Goal: Task Accomplishment & Management: Manage account settings

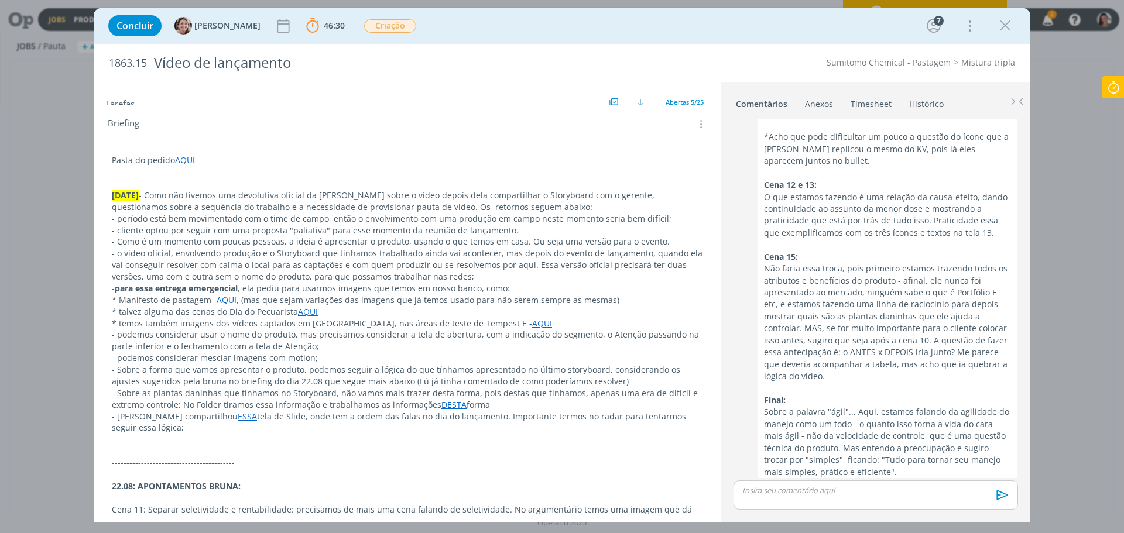
scroll to position [59, 0]
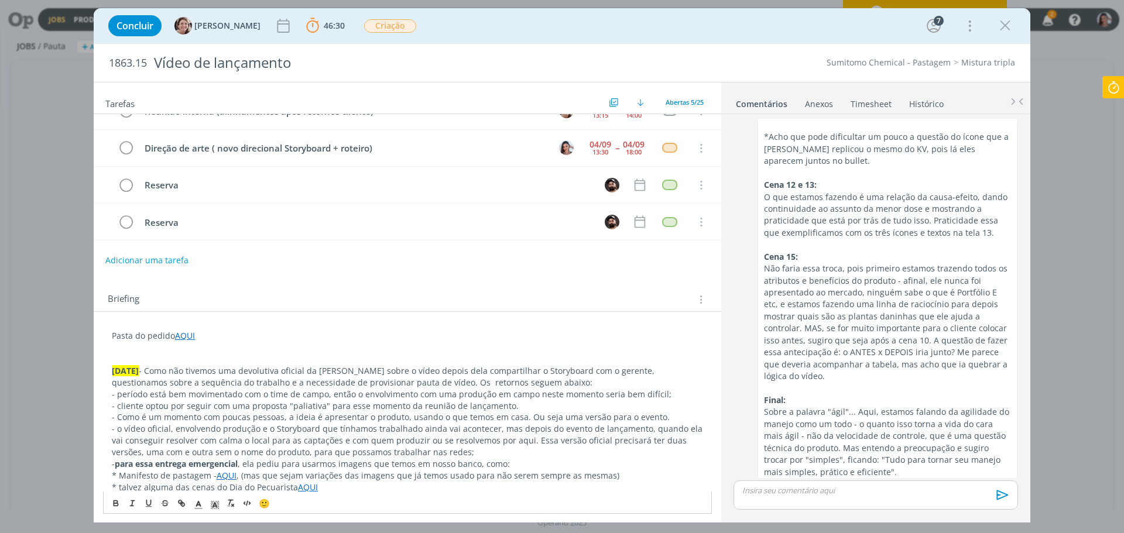
click at [181, 341] on link "AQUI" at bounding box center [185, 335] width 20 height 11
click at [225, 356] on link "[URL][DOMAIN_NAME]" at bounding box center [188, 358] width 88 height 15
click at [799, 495] on p "dialog" at bounding box center [876, 490] width 266 height 11
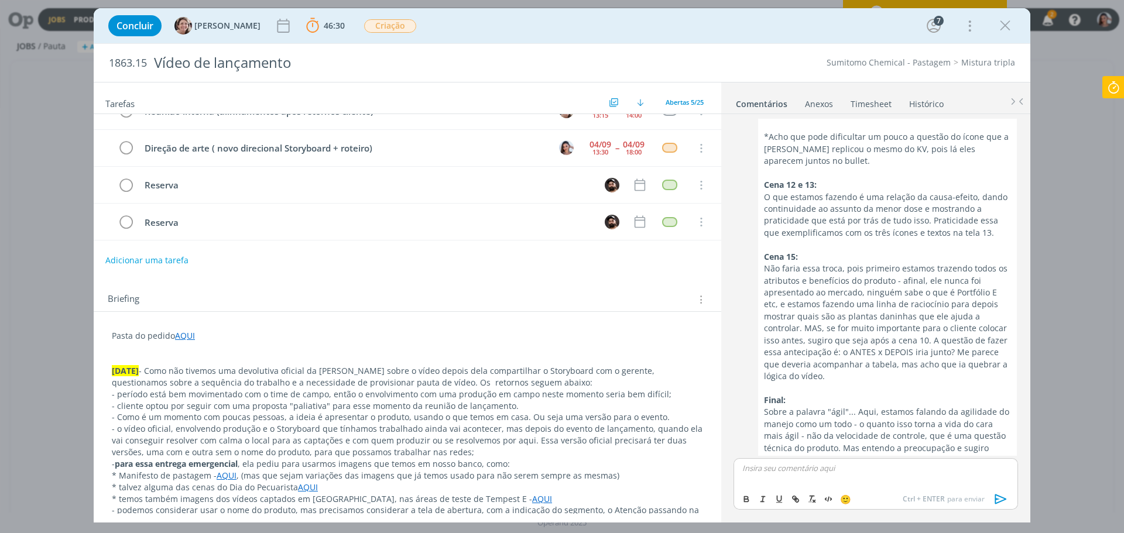
scroll to position [907, 0]
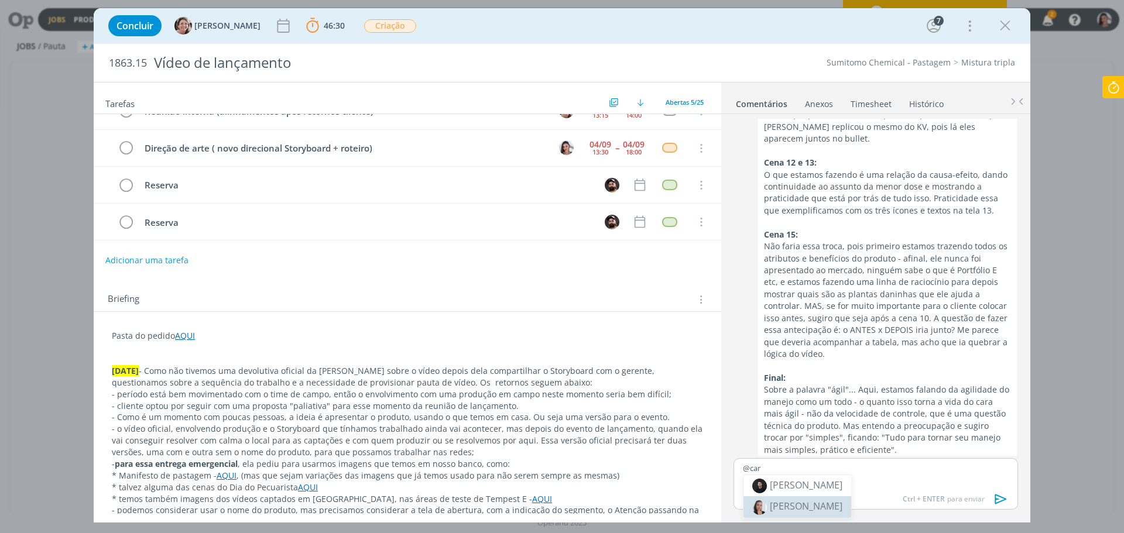
click at [816, 510] on body "Jobs Produção [GEOGRAPHIC_DATA] 2 Notificações Central de Ajuda Área de Membros…" at bounding box center [562, 266] width 1124 height 533
click at [842, 464] on p "@car" at bounding box center [876, 468] width 266 height 11
click at [809, 500] on span "[PERSON_NAME]" at bounding box center [806, 506] width 73 height 13
click at [872, 489] on span "[PERSON_NAME]" at bounding box center [883, 485] width 73 height 13
drag, startPoint x: 763, startPoint y: 478, endPoint x: 798, endPoint y: 480, distance: 35.2
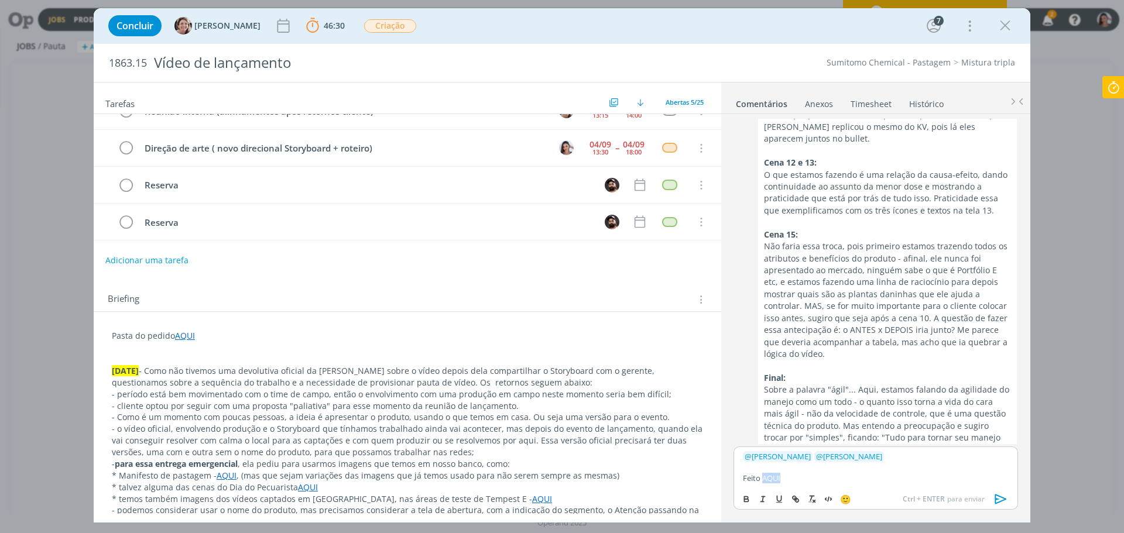
click at [798, 480] on p "Feito AQUI" at bounding box center [876, 478] width 266 height 11
click at [794, 503] on icon "dialog" at bounding box center [795, 499] width 9 height 9
paste input "[URL][DOMAIN_NAME]"
type input "[URL][DOMAIN_NAME]"
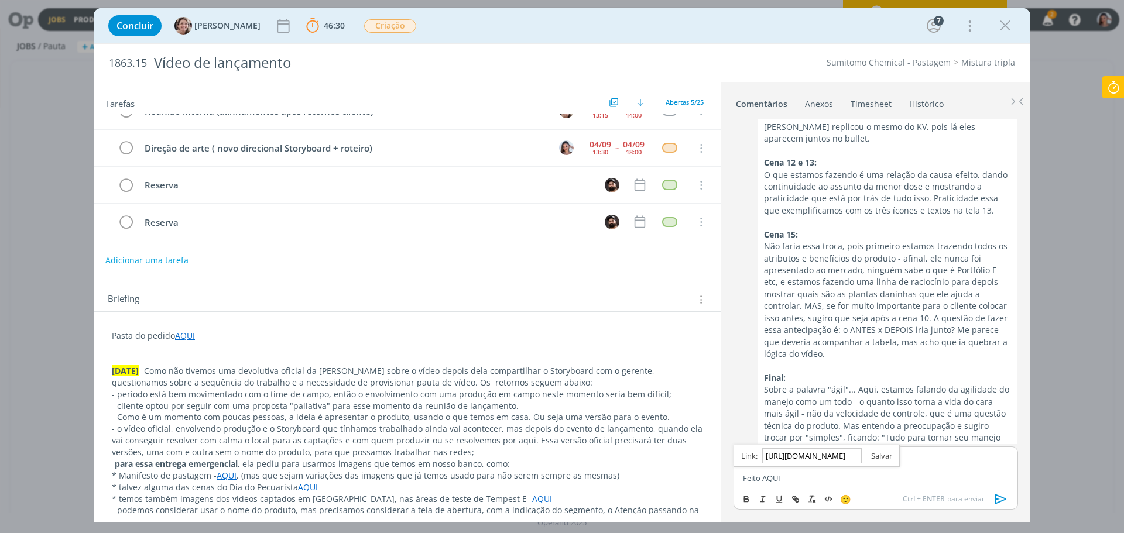
click at [892, 455] on link "dialog" at bounding box center [877, 456] width 30 height 11
click at [877, 473] on p "Feito AQUI" at bounding box center [876, 478] width 266 height 11
click at [996, 499] on icon "dialog" at bounding box center [1001, 500] width 12 height 10
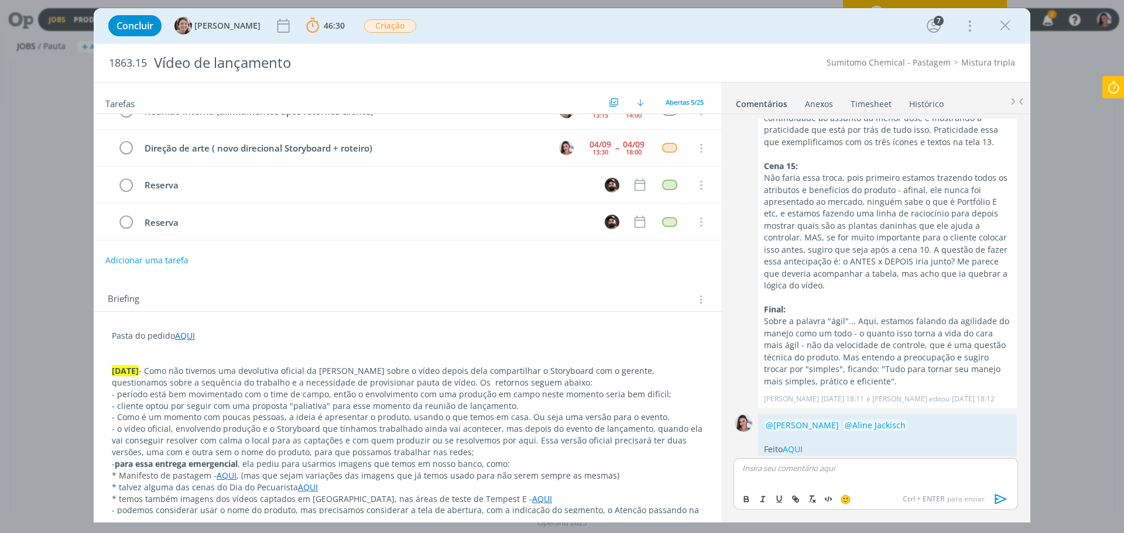
click at [1109, 90] on icon at bounding box center [1113, 87] width 21 height 23
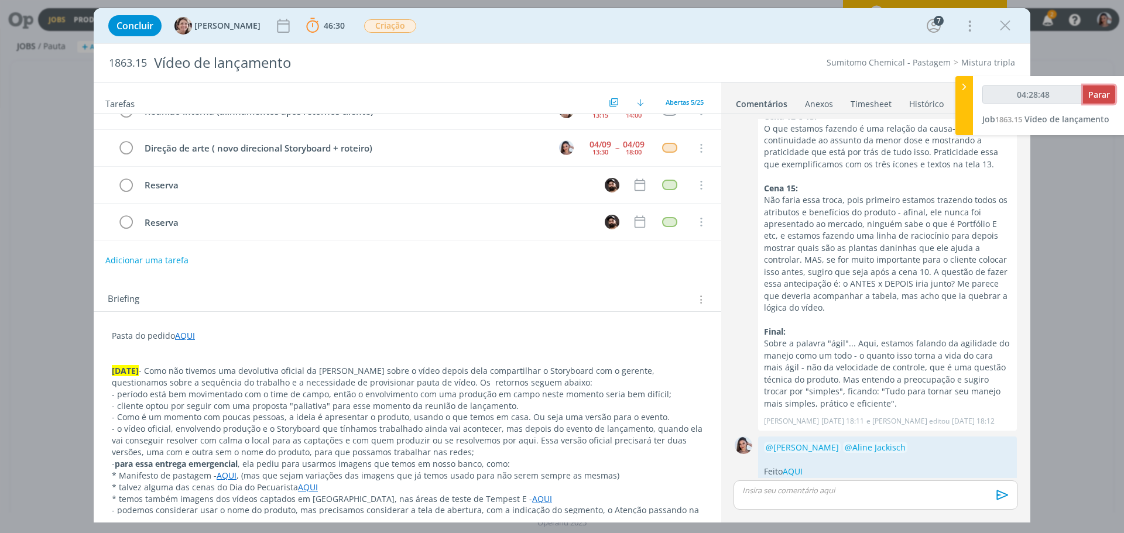
click at [1109, 91] on span "Parar" at bounding box center [1099, 94] width 22 height 11
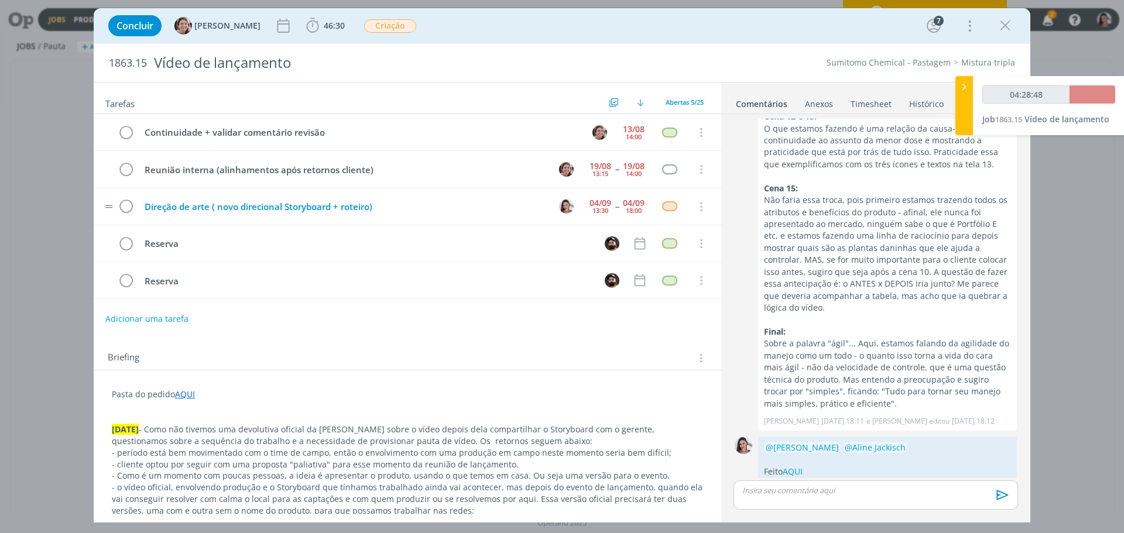
type input "04:29:00"
click at [359, 209] on div "Direção de arte ( novo direcional Storyboard + roteiro)" at bounding box center [343, 207] width 409 height 15
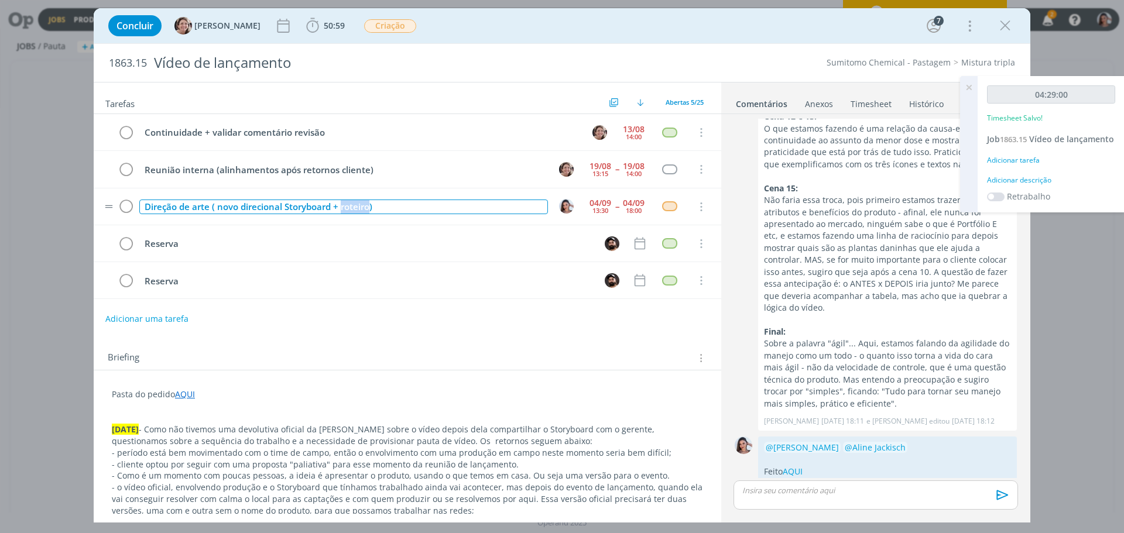
click at [359, 209] on div "Direção de arte ( novo direcional Storyboard + roteiro)" at bounding box center [343, 207] width 409 height 15
copy div "Direção de arte ( novo direcional Storyboard + roteiro)"
click at [126, 208] on icon "dialog" at bounding box center [126, 207] width 16 height 18
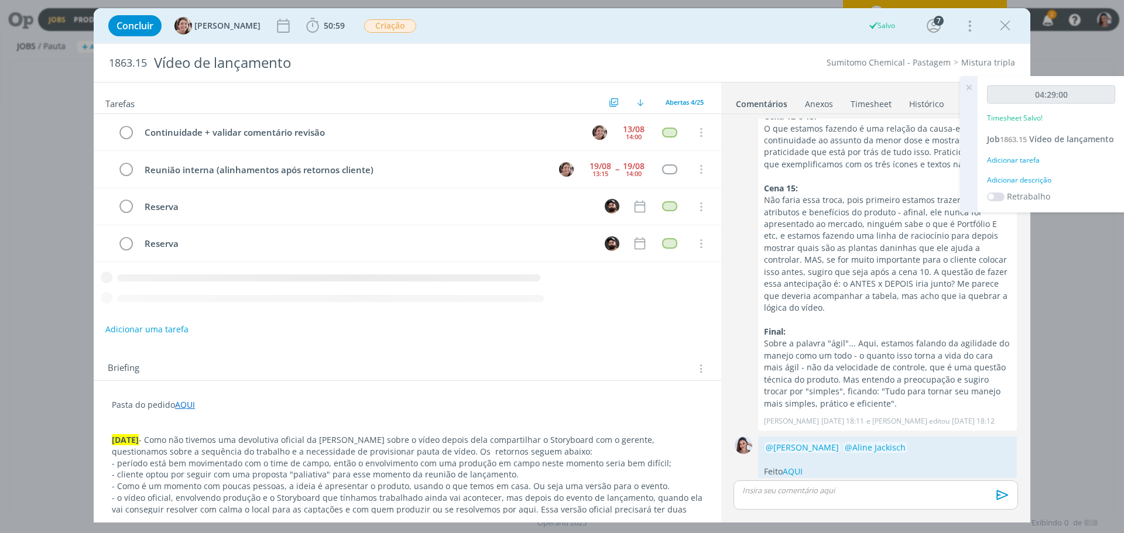
click at [875, 98] on link "Timesheet" at bounding box center [871, 101] width 42 height 17
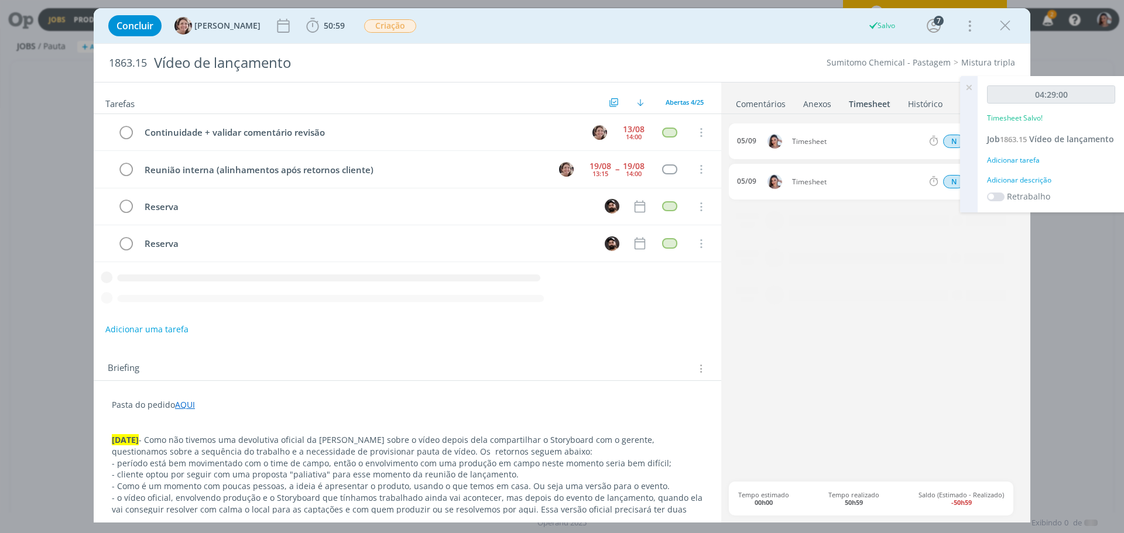
click at [971, 87] on icon at bounding box center [968, 87] width 21 height 23
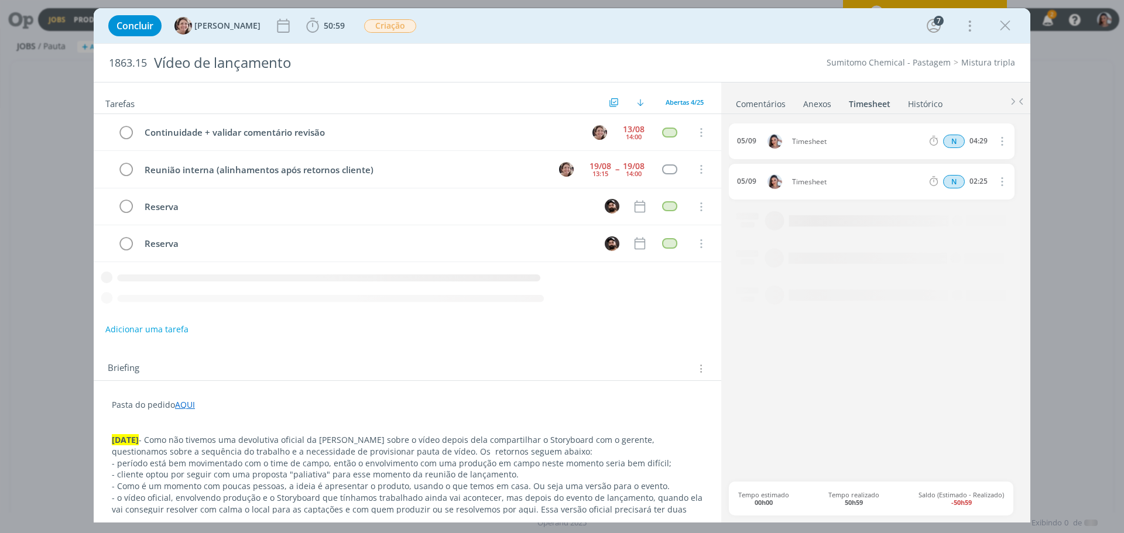
click at [1001, 143] on icon "dialog" at bounding box center [1000, 141] width 13 height 14
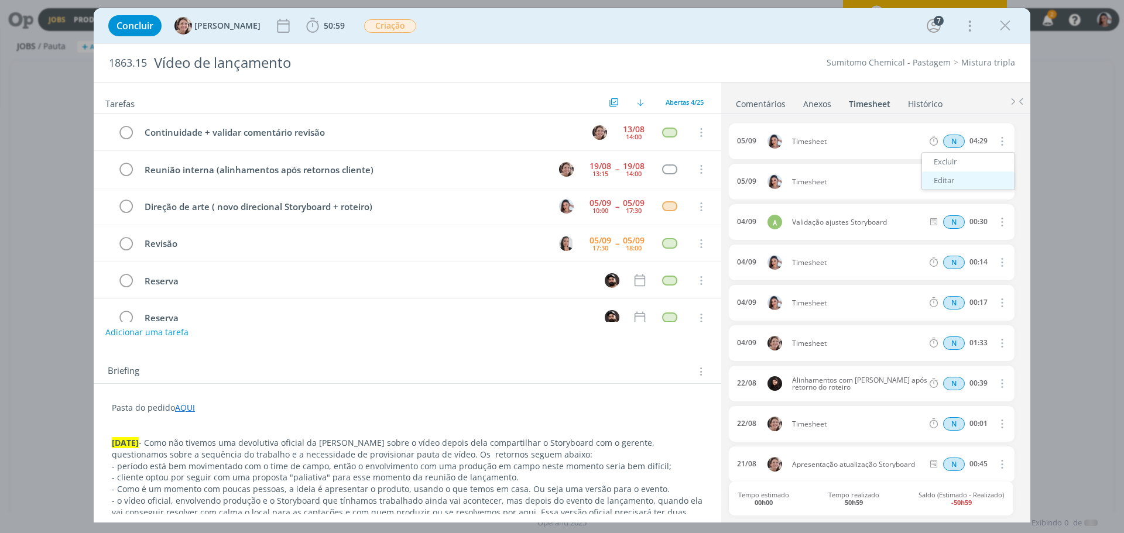
click at [965, 174] on link "Editar" at bounding box center [968, 180] width 92 height 19
drag, startPoint x: 834, startPoint y: 140, endPoint x: 761, endPoint y: 140, distance: 73.2
click at [761, 140] on div "[DATE] 17:45 Timesheet Selecione a tarefa N 04:29" at bounding box center [872, 141] width 286 height 36
click at [997, 187] on icon "dialog" at bounding box center [1000, 181] width 13 height 14
click at [972, 199] on link "Excluir" at bounding box center [968, 202] width 92 height 19
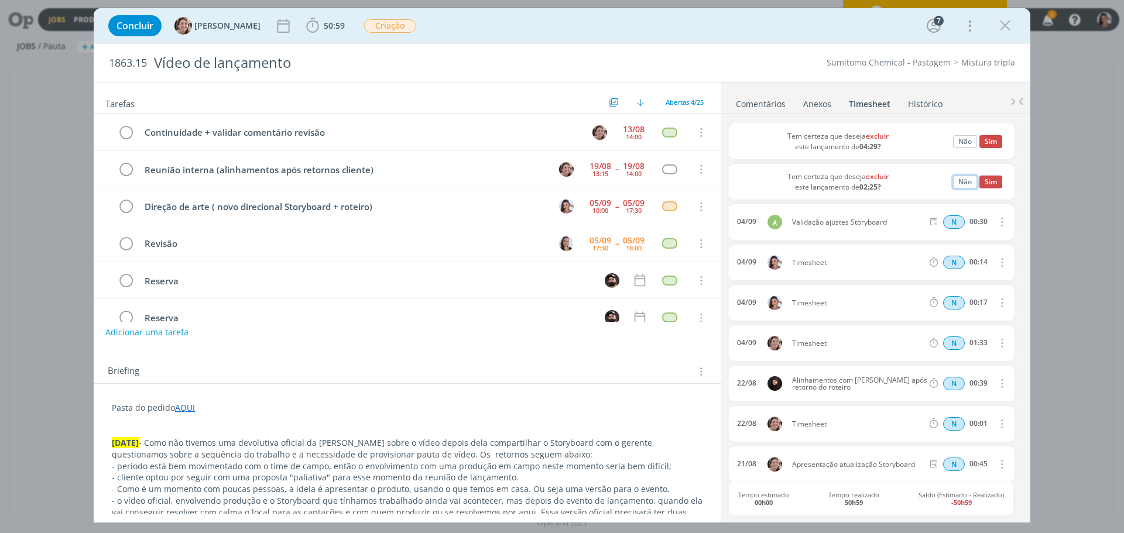
click at [961, 182] on button "Não" at bounding box center [965, 182] width 24 height 13
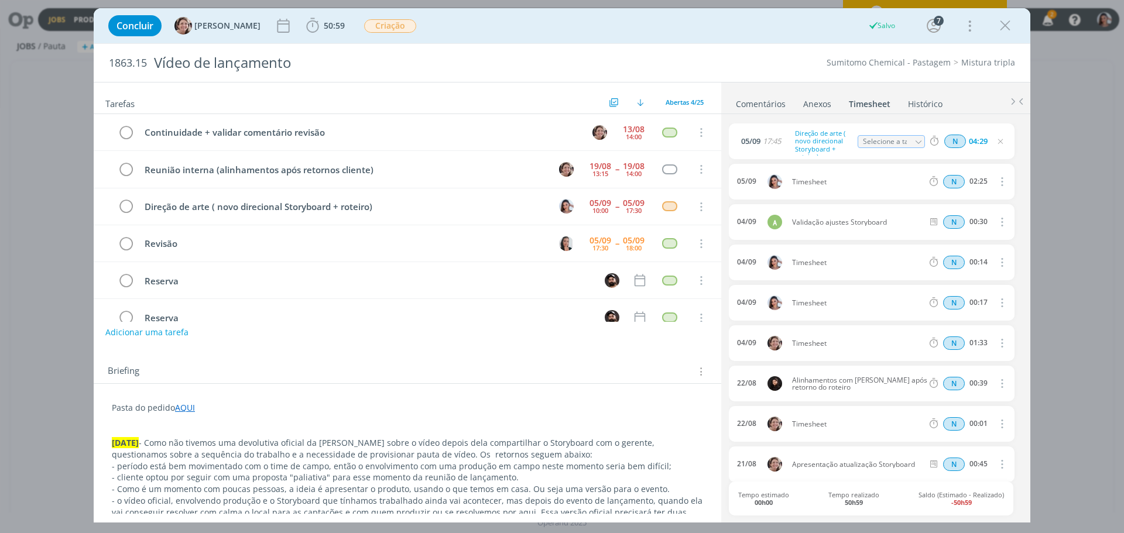
click at [994, 182] on icon "dialog" at bounding box center [1000, 181] width 13 height 14
click at [949, 221] on link "Editar" at bounding box center [968, 221] width 92 height 19
drag, startPoint x: 837, startPoint y: 183, endPoint x: 687, endPoint y: 199, distance: 151.3
click at [688, 198] on div "Tarefas Usar Job de template Ordenar por: Prazo crescente Prazo decrescente Ord…" at bounding box center [562, 302] width 936 height 441
click at [994, 259] on icon "dialog" at bounding box center [1000, 262] width 13 height 14
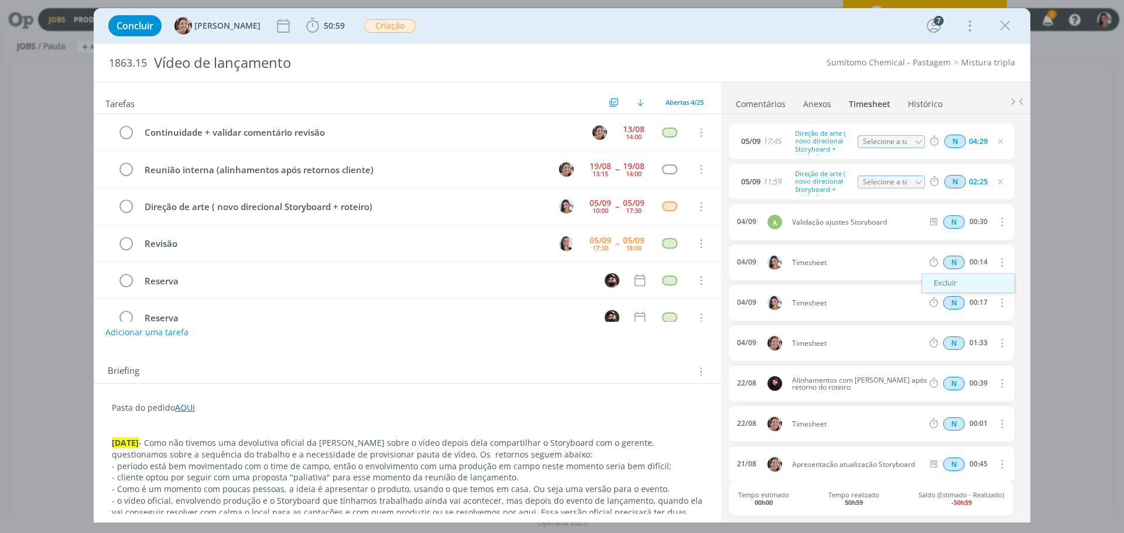
click at [950, 286] on link "Excluir" at bounding box center [968, 283] width 92 height 19
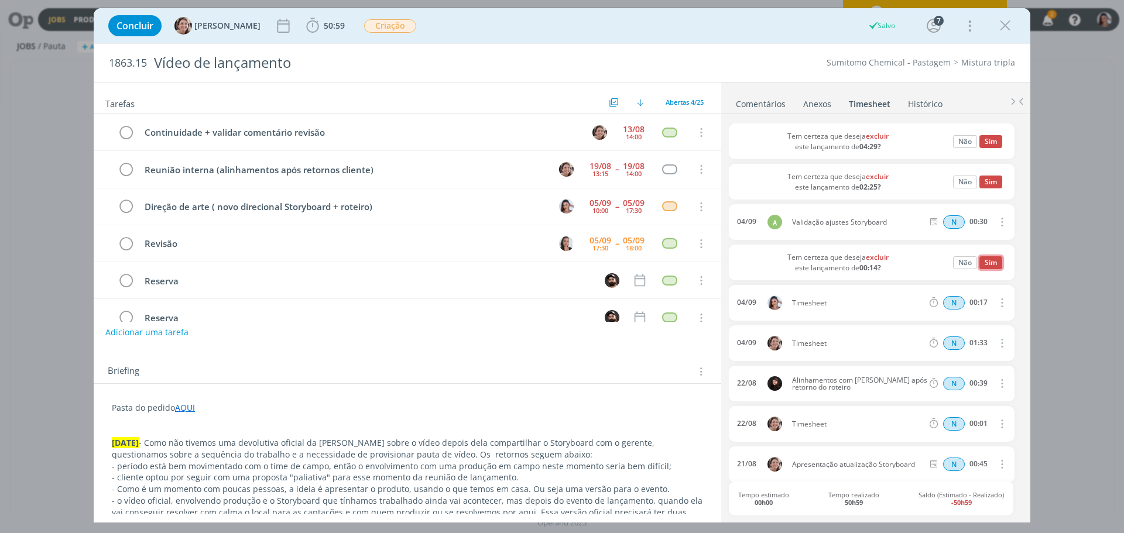
click at [984, 265] on button "Sim" at bounding box center [990, 262] width 23 height 13
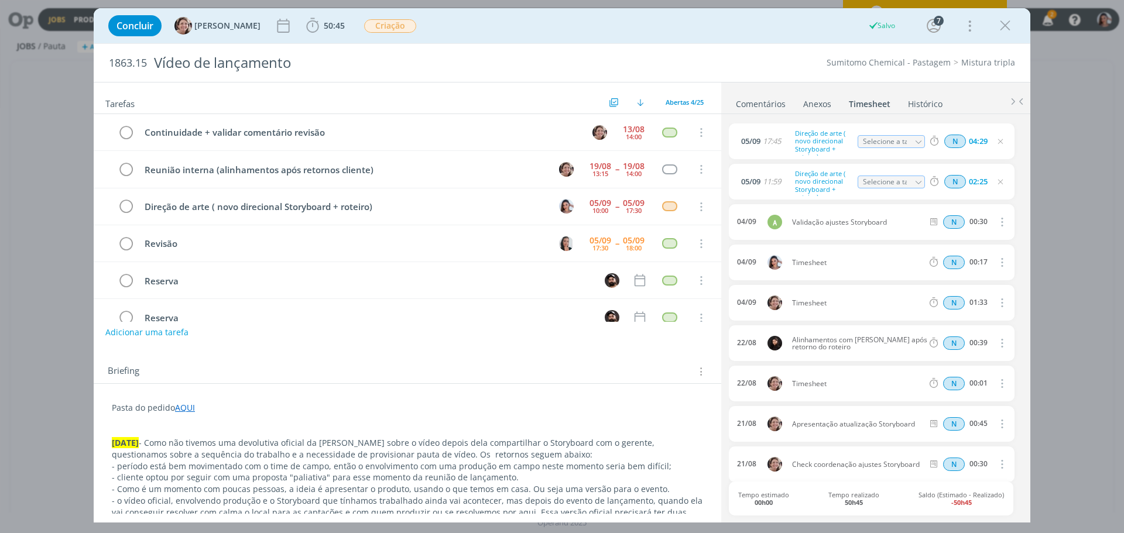
click at [998, 267] on icon "dialog" at bounding box center [1000, 262] width 13 height 14
click at [970, 279] on link "Excluir" at bounding box center [968, 283] width 92 height 19
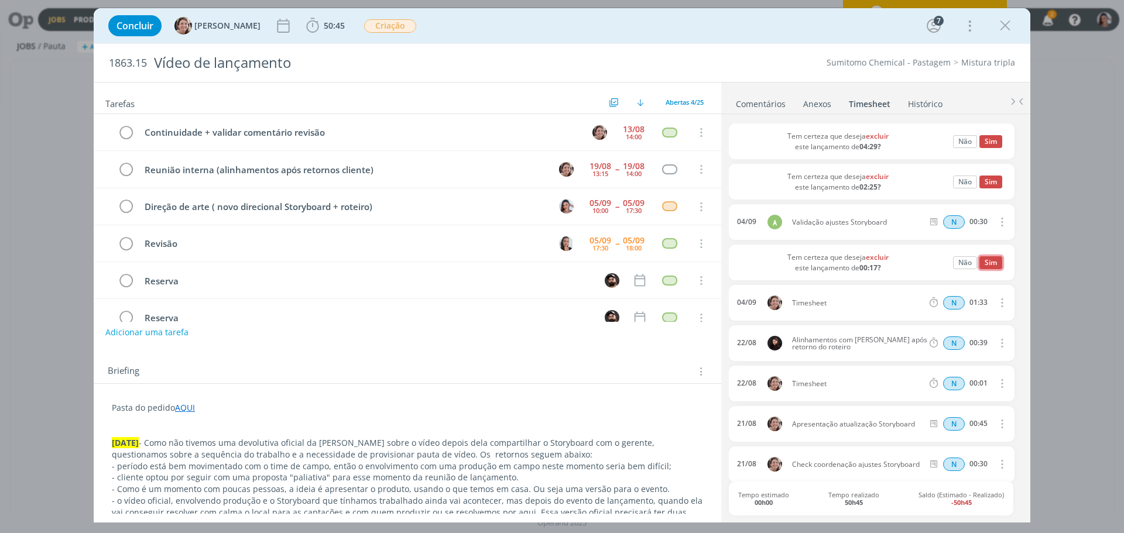
click at [984, 266] on button "Sim" at bounding box center [990, 262] width 23 height 13
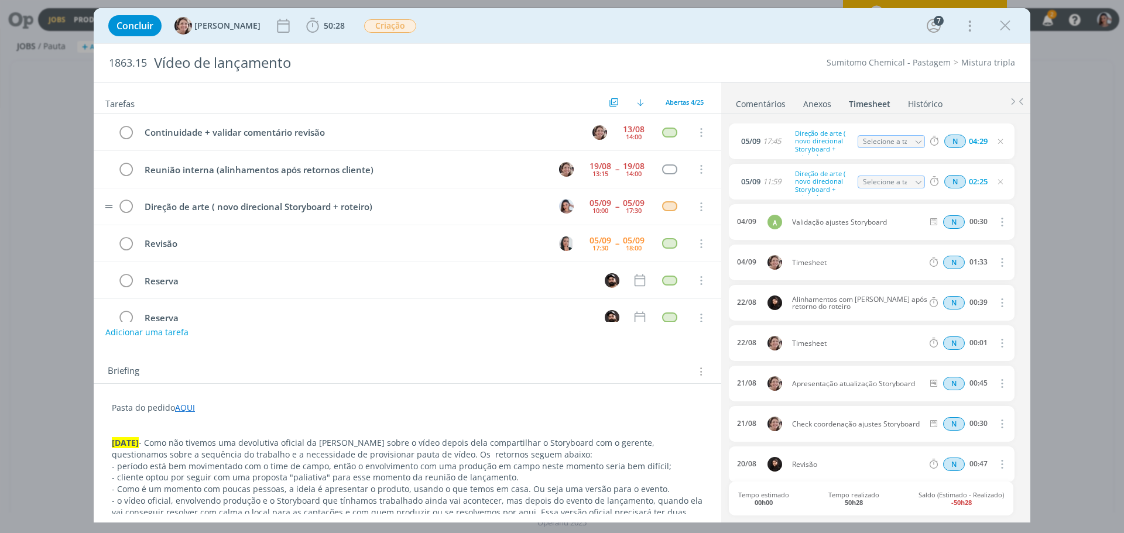
click at [352, 215] on td "Direção de arte ( novo direcional Storyboard + roteiro)" at bounding box center [341, 206] width 409 height 20
click at [352, 212] on div "Direção de arte ( novo direcional Storyboard + roteiro)" at bounding box center [343, 207] width 409 height 15
copy div "Direção de arte ( novo direcional Storyboard + roteiro)"
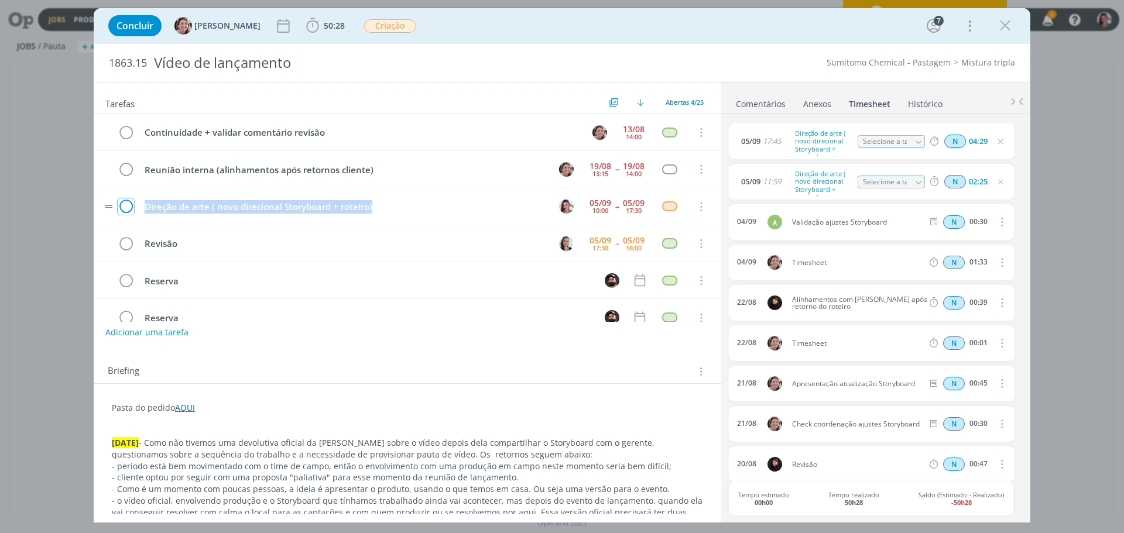
click at [125, 202] on icon "dialog" at bounding box center [126, 207] width 16 height 18
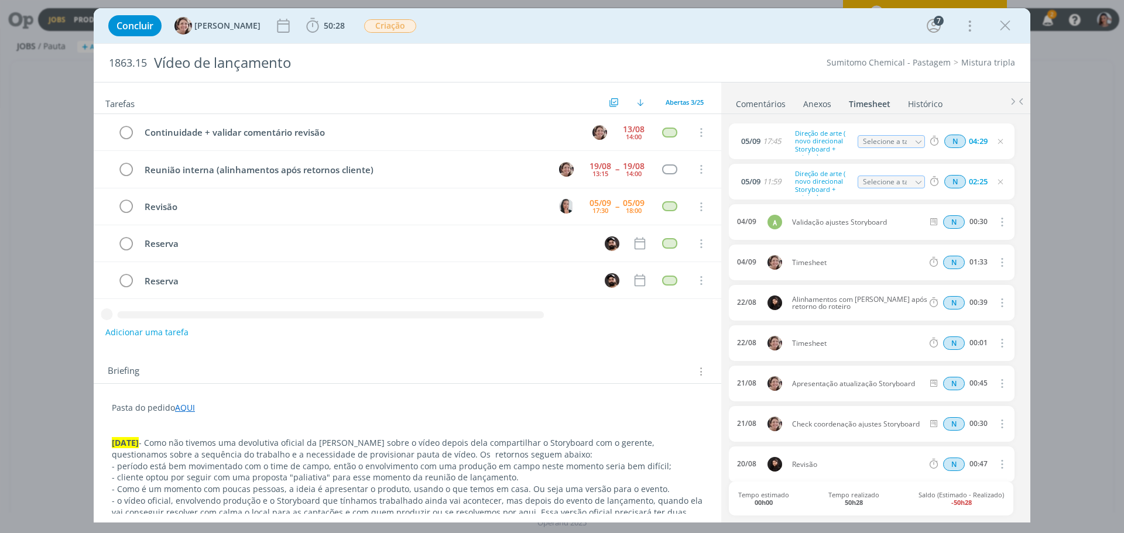
click at [523, 359] on div "Briefing Briefings Predefinidos Versões do Briefing Ver Briefing do Projeto" at bounding box center [407, 368] width 627 height 32
